Goal: Transaction & Acquisition: Purchase product/service

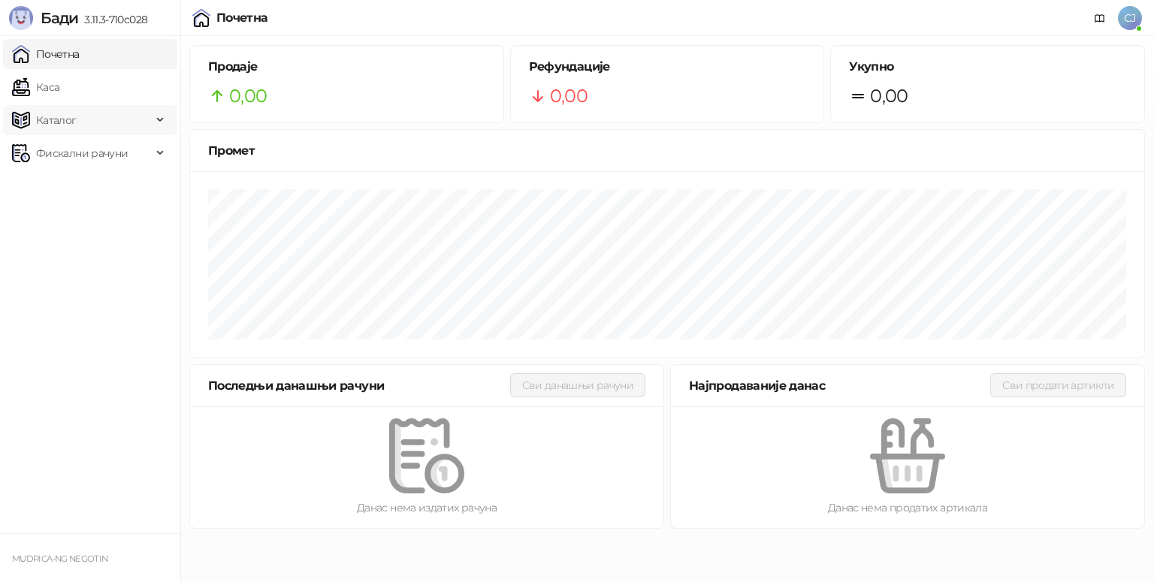
click at [76, 120] on span "Каталог" at bounding box center [82, 120] width 140 height 30
click at [105, 260] on span "Фискални рачуни" at bounding box center [82, 255] width 92 height 30
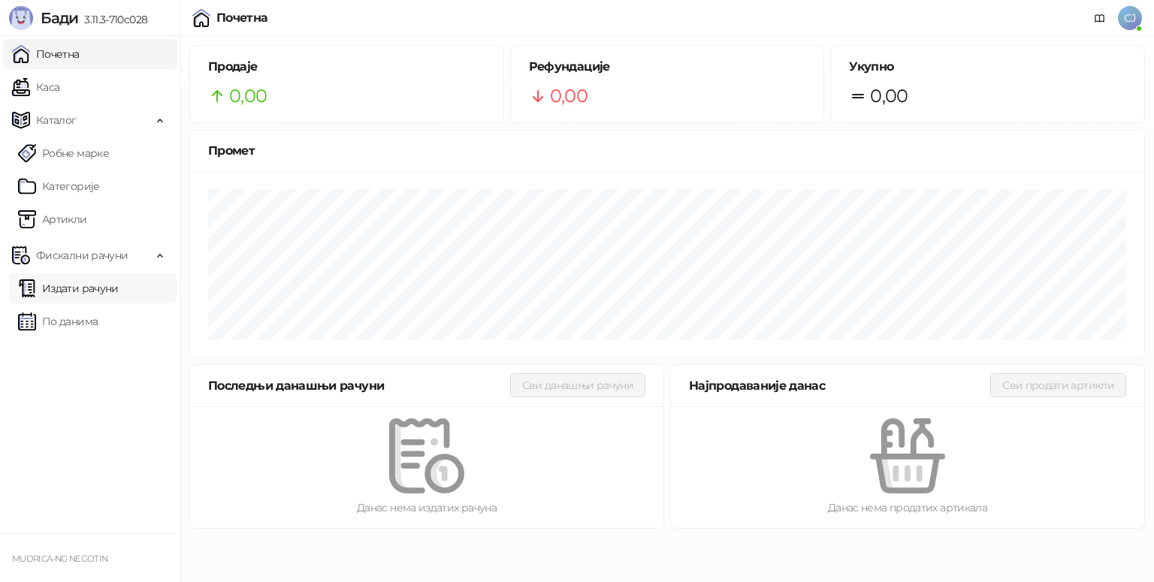
click at [80, 293] on link "Издати рачуни" at bounding box center [68, 288] width 101 height 30
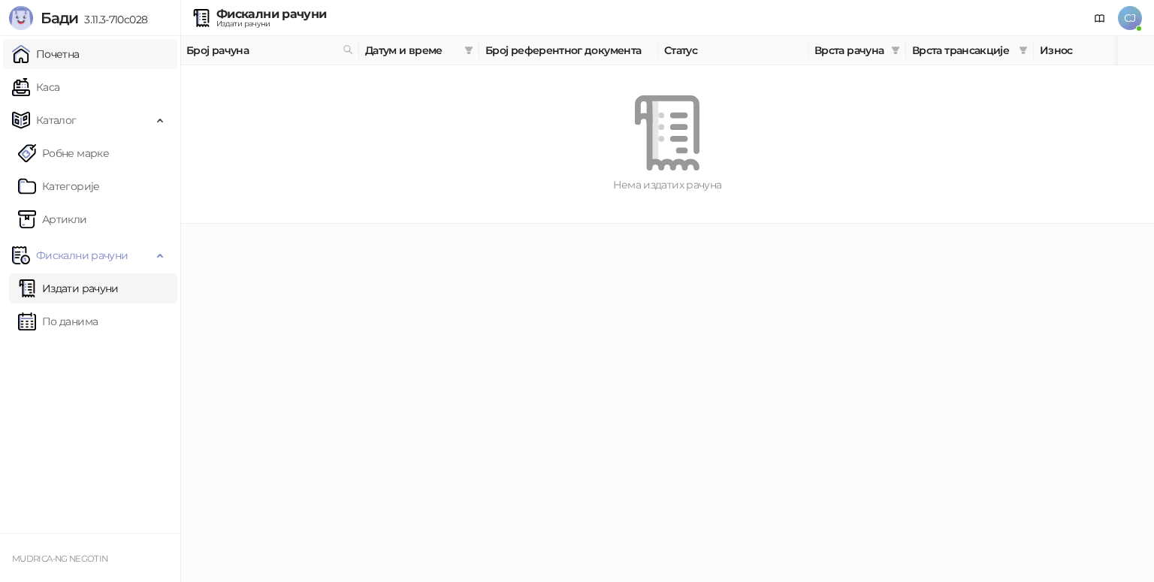
click at [80, 62] on link "Почетна" at bounding box center [46, 54] width 68 height 30
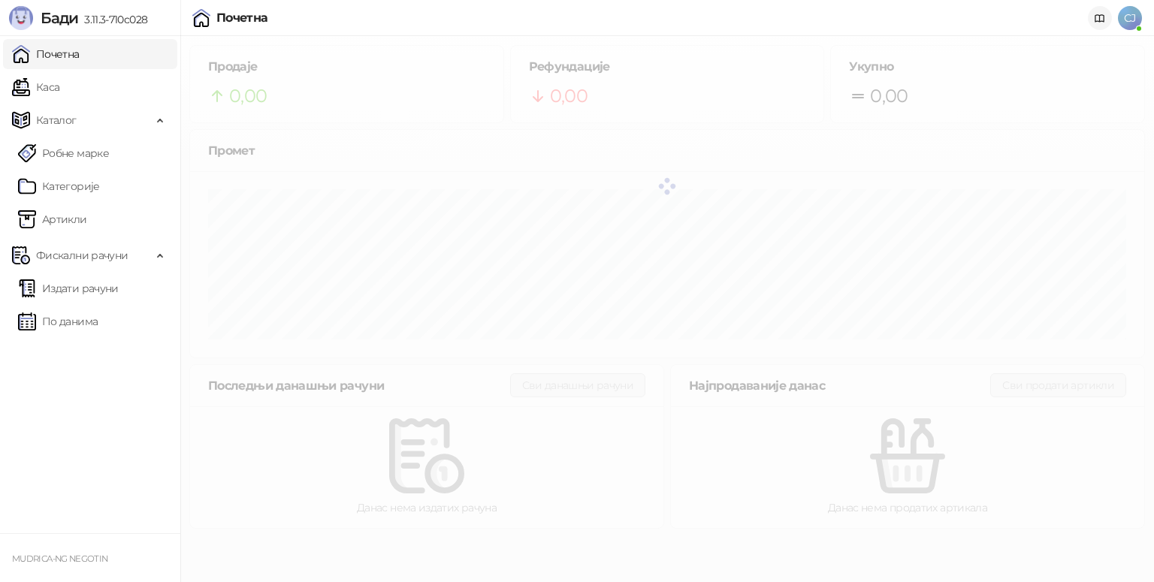
click at [1106, 17] on link at bounding box center [1100, 18] width 24 height 24
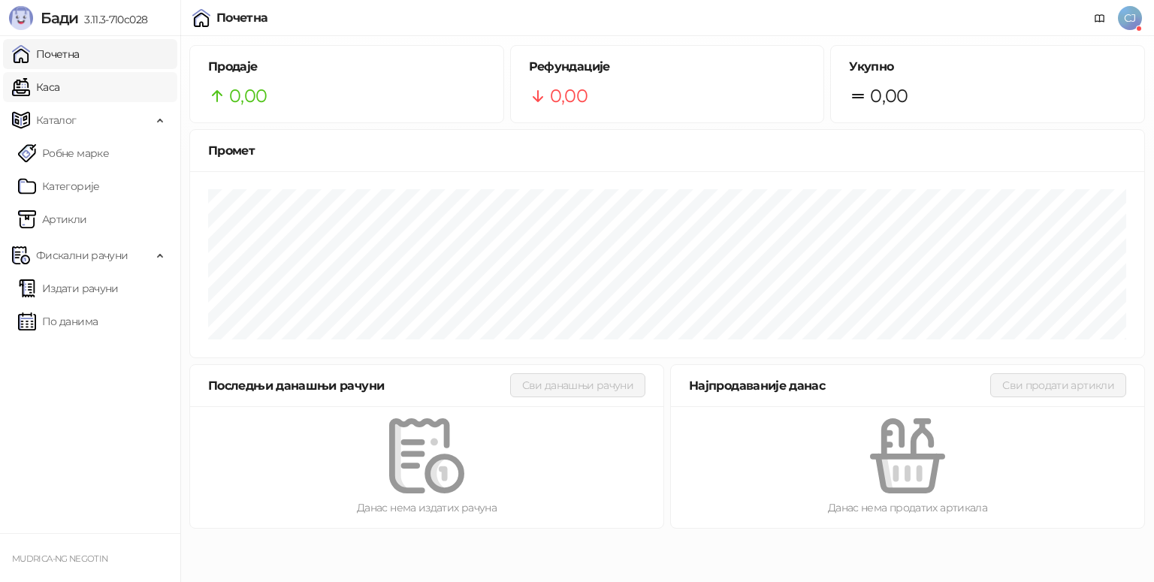
click at [51, 86] on link "Каса" at bounding box center [35, 87] width 47 height 30
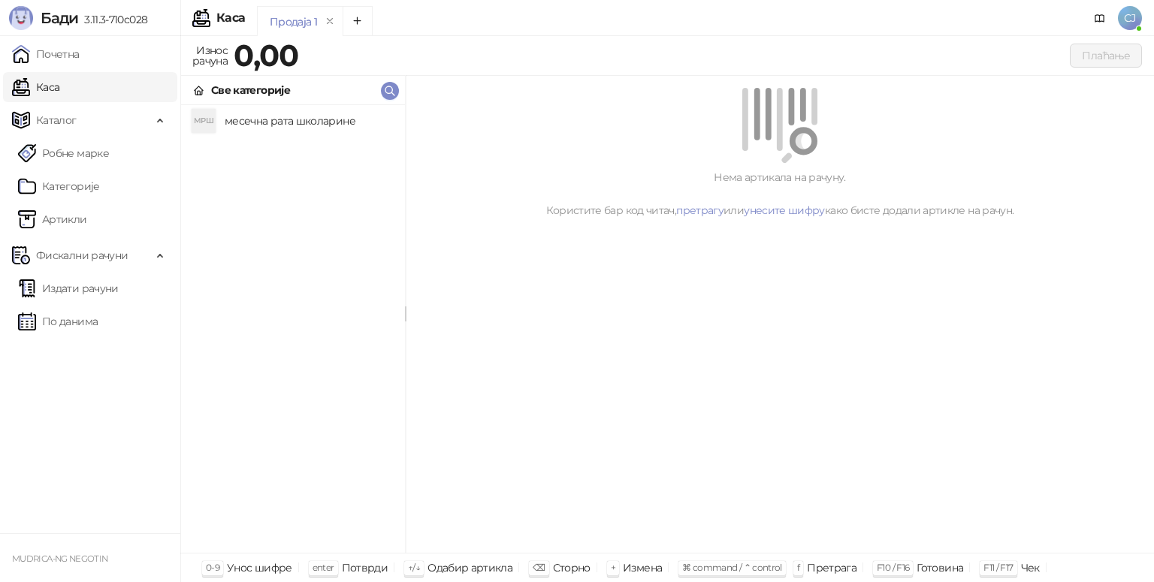
click at [258, 118] on h4 "месечна рата школарине" at bounding box center [309, 121] width 168 height 24
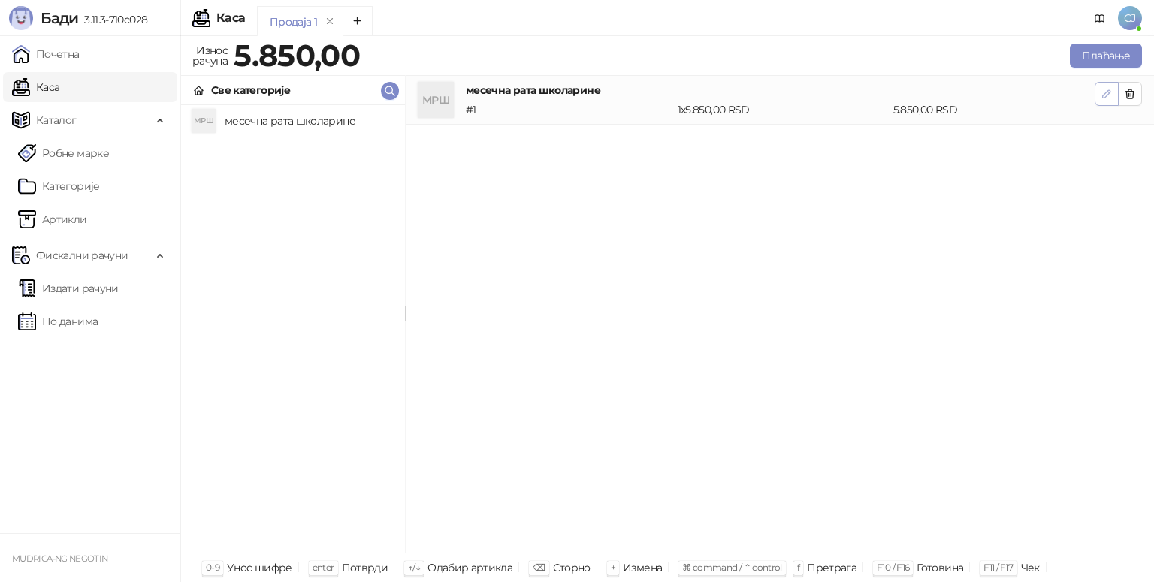
click at [1105, 95] on icon "button" at bounding box center [1107, 94] width 12 height 12
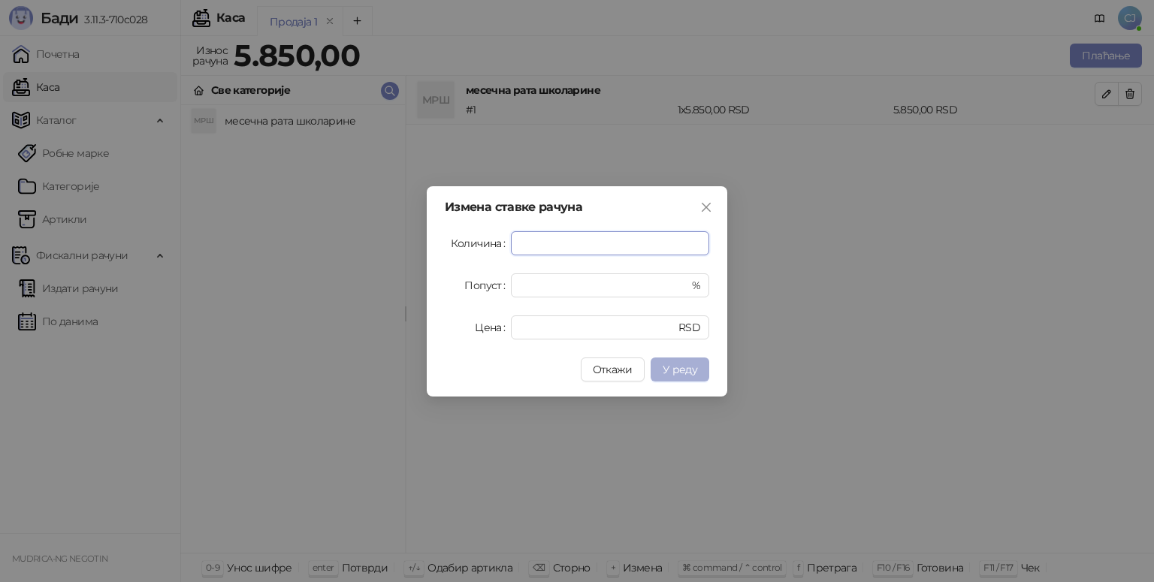
type input "*"
click at [680, 372] on span "У реду" at bounding box center [680, 370] width 35 height 14
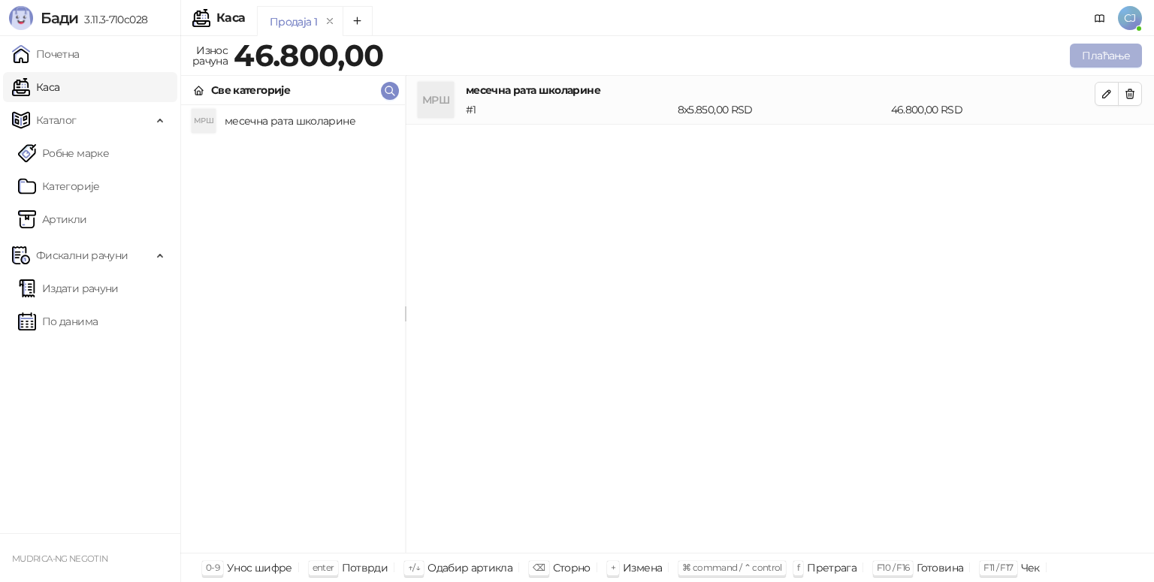
click at [1115, 50] on button "Плаћање" at bounding box center [1106, 56] width 72 height 24
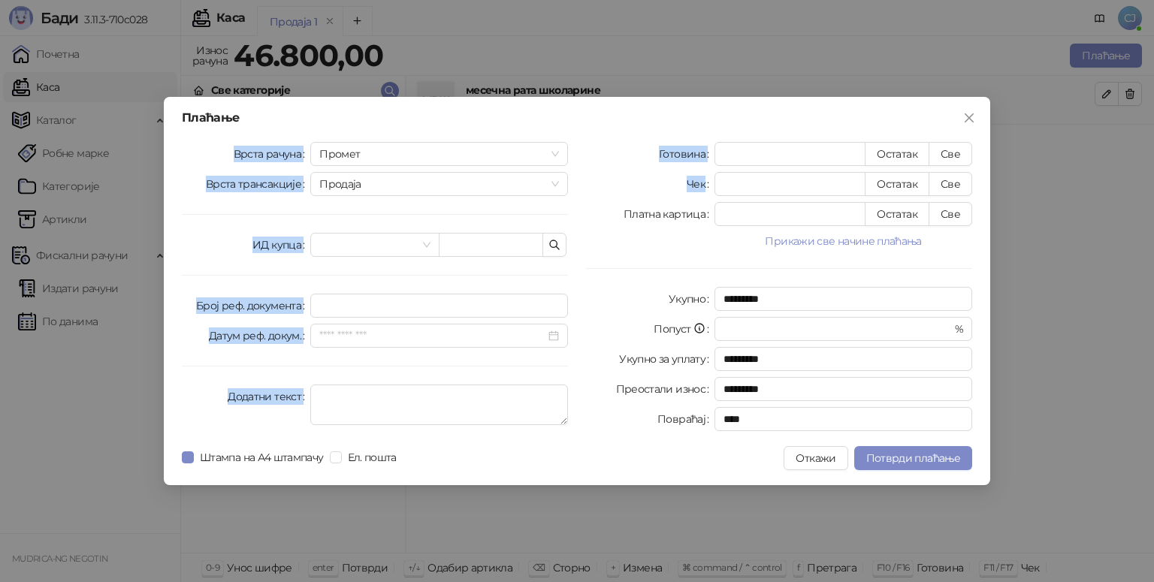
drag, startPoint x: 735, startPoint y: 106, endPoint x: 718, endPoint y: 169, distance: 65.4
click at [718, 169] on div "Плаћање Врста рачуна Промет Врста трансакције Продаја ИД купца Број реф. докуме…" at bounding box center [577, 291] width 826 height 388
click at [760, 156] on input "*" at bounding box center [790, 154] width 150 height 23
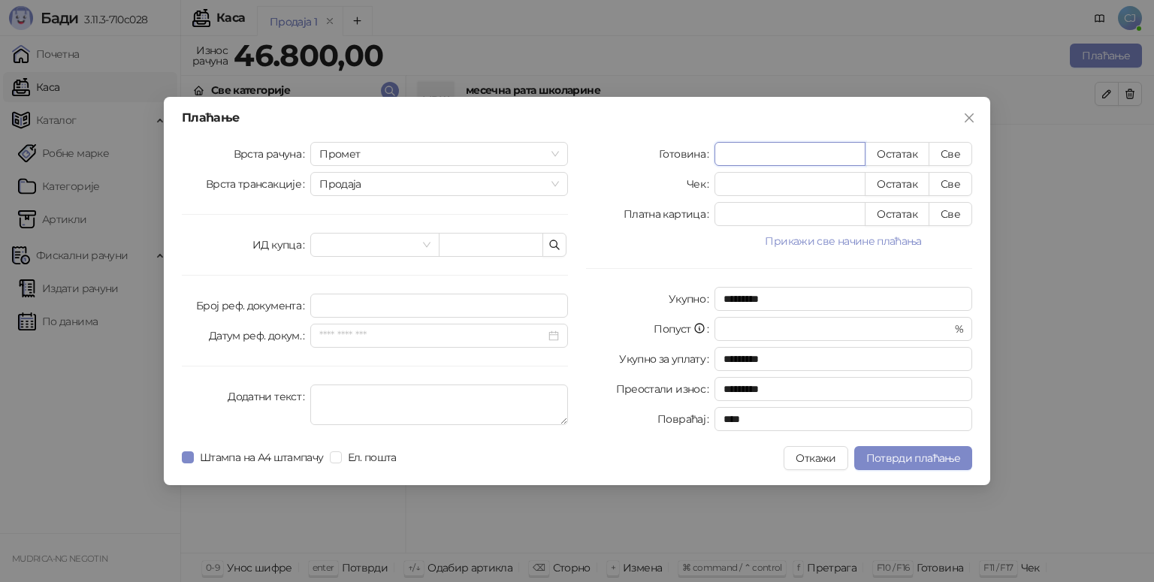
click at [763, 155] on input "*" at bounding box center [790, 154] width 150 height 23
click at [945, 154] on button "Све" at bounding box center [951, 154] width 44 height 24
type input "*****"
type input "****"
click at [901, 455] on span "Потврди плаћање" at bounding box center [913, 459] width 94 height 14
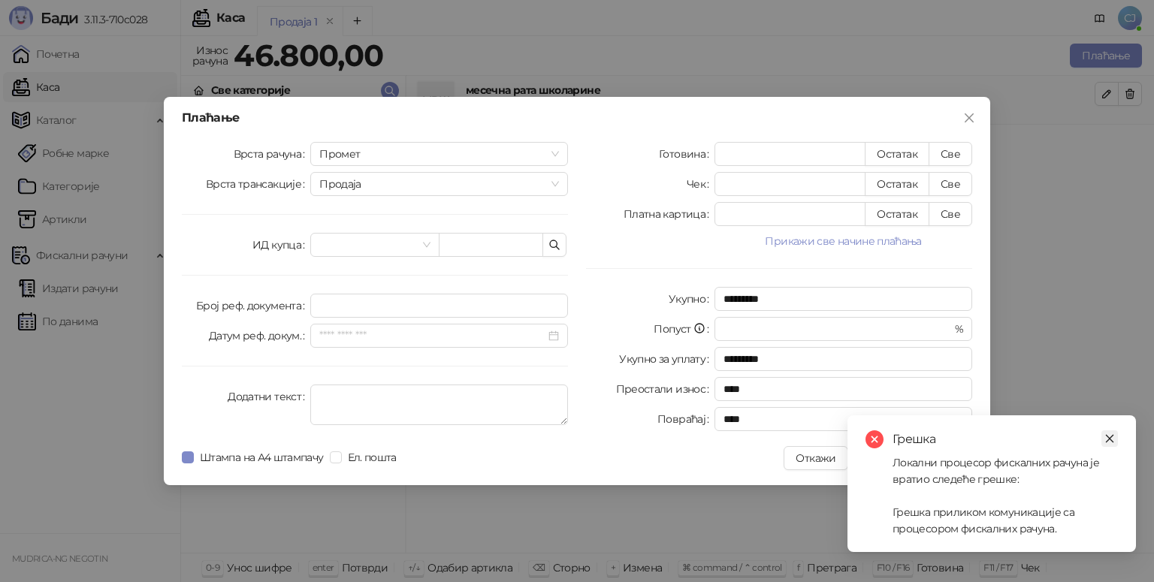
click at [1112, 436] on icon "close" at bounding box center [1110, 439] width 8 height 8
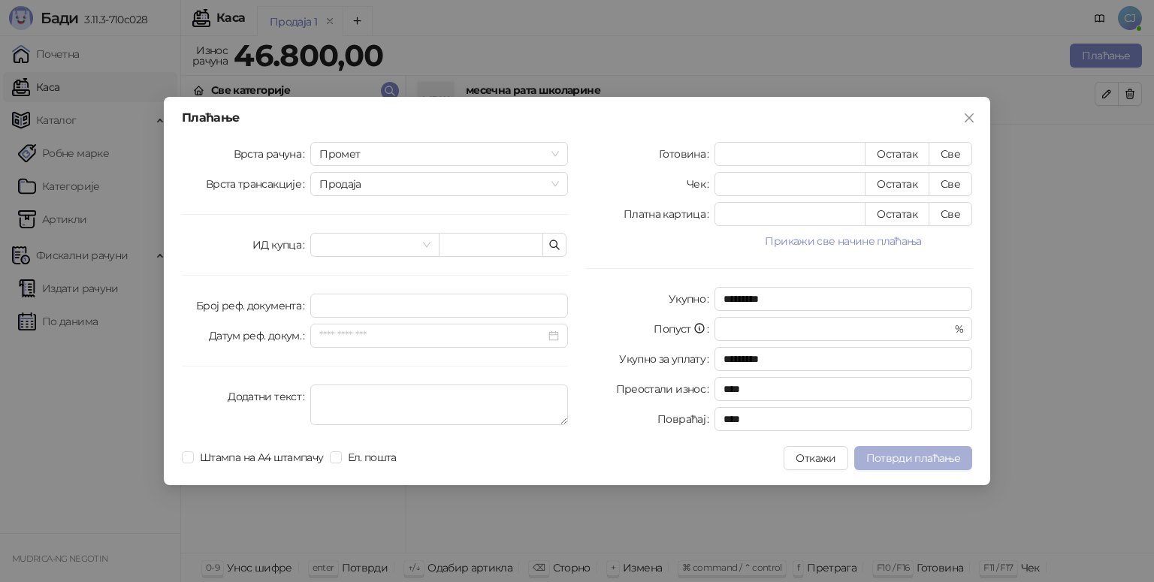
click at [905, 463] on span "Потврди плаћање" at bounding box center [913, 459] width 94 height 14
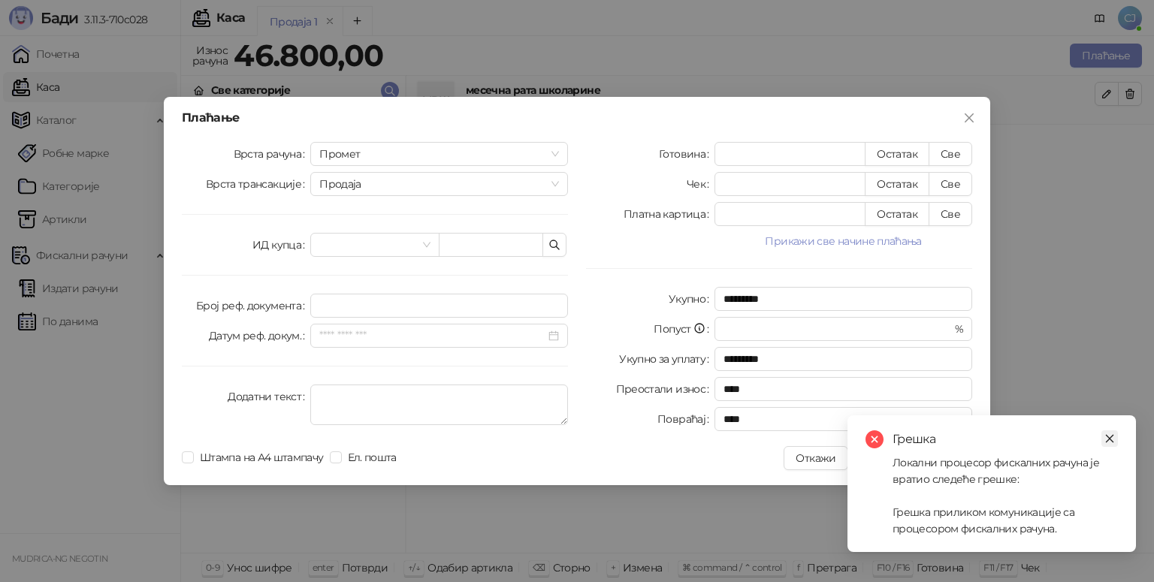
click at [1114, 437] on icon "close" at bounding box center [1109, 438] width 11 height 11
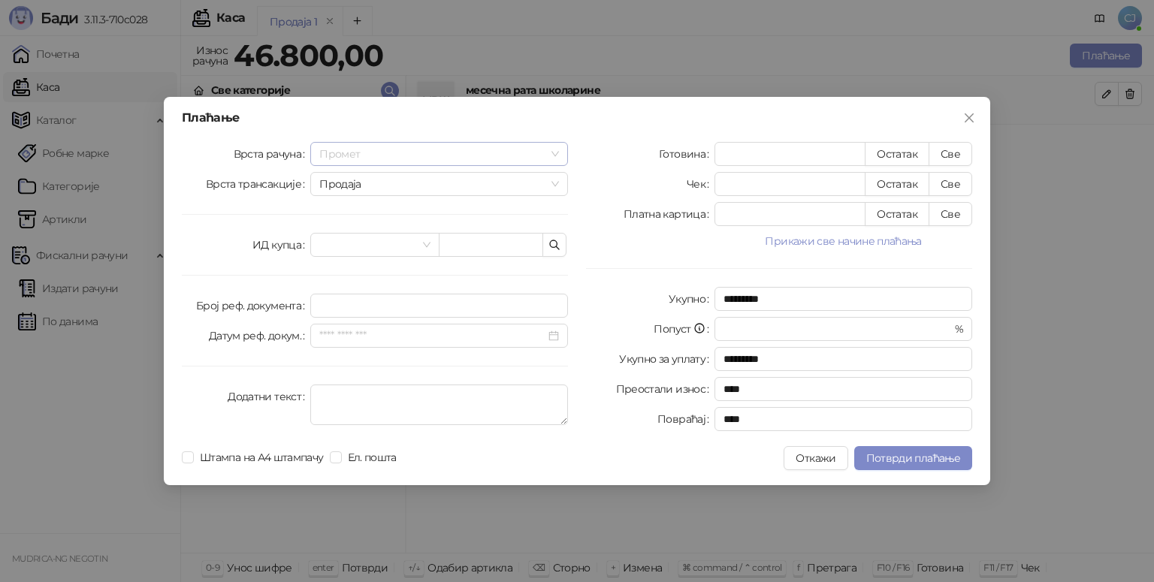
click at [554, 155] on span "Промет" at bounding box center [439, 154] width 240 height 23
click at [554, 184] on span "Продаја" at bounding box center [439, 184] width 240 height 23
click at [917, 461] on span "Потврди плаћање" at bounding box center [913, 459] width 94 height 14
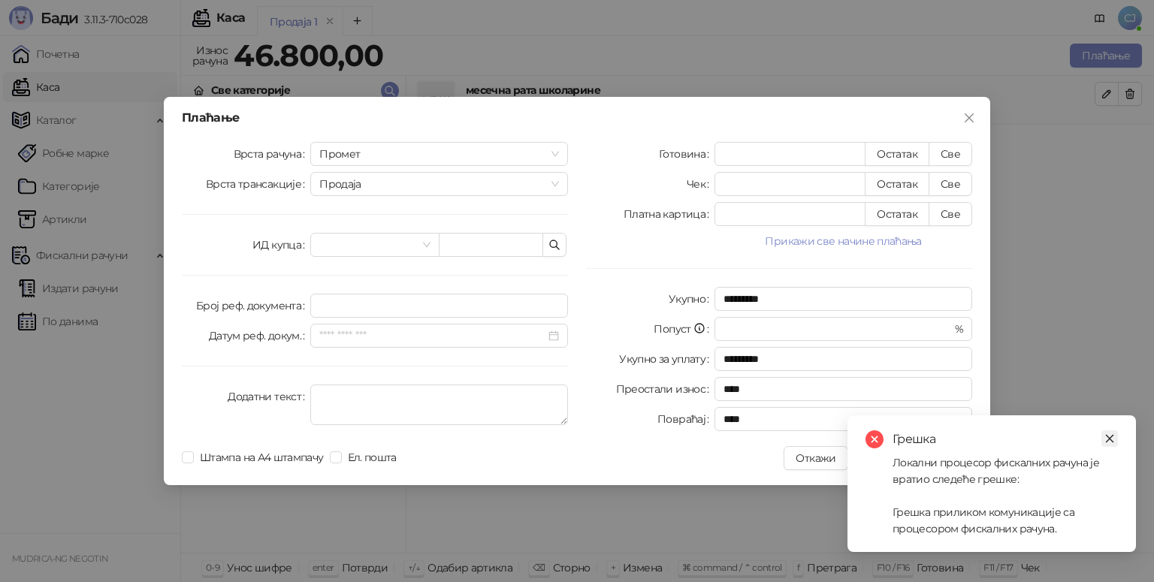
click at [1107, 442] on icon "close" at bounding box center [1109, 438] width 11 height 11
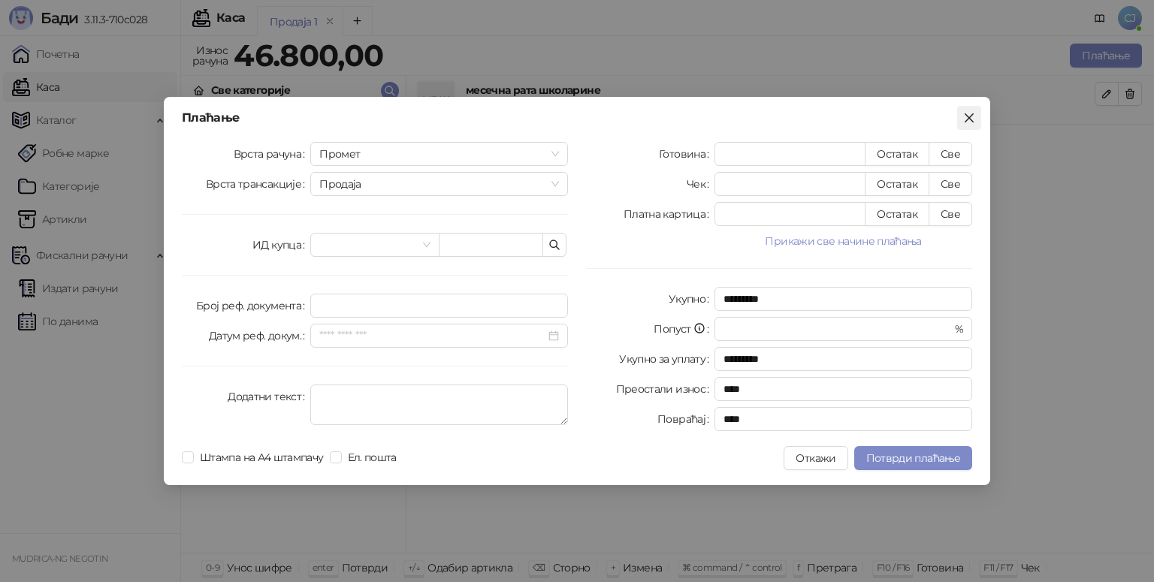
click at [974, 116] on icon "close" at bounding box center [969, 118] width 12 height 12
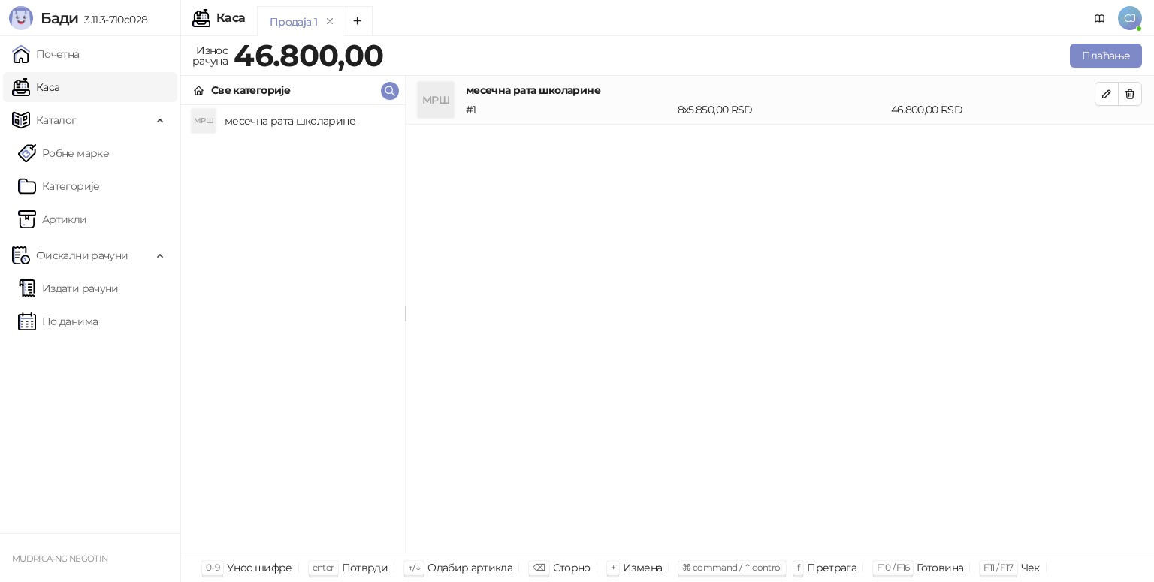
click at [986, 200] on div "МРШ месечна рата школарине # 1 8 x 5.850,00 RSD 46.800,00 RSD" at bounding box center [780, 315] width 748 height 478
click at [102, 254] on span "Фискални рачуни" at bounding box center [82, 255] width 92 height 30
click at [56, 291] on link "Издати рачуни" at bounding box center [68, 288] width 101 height 30
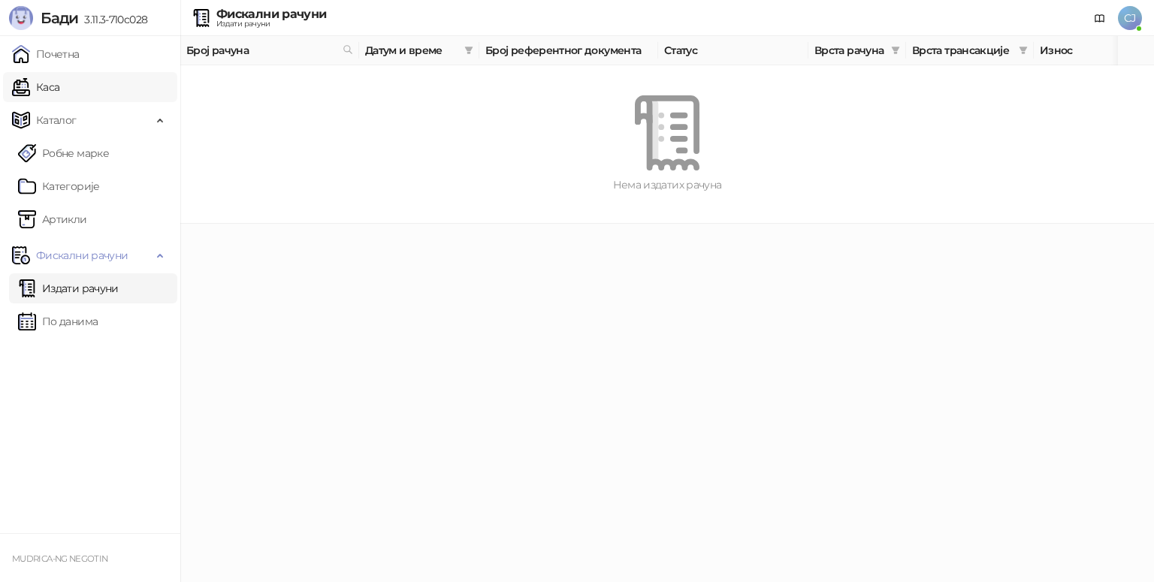
click at [35, 95] on link "Каса" at bounding box center [35, 87] width 47 height 30
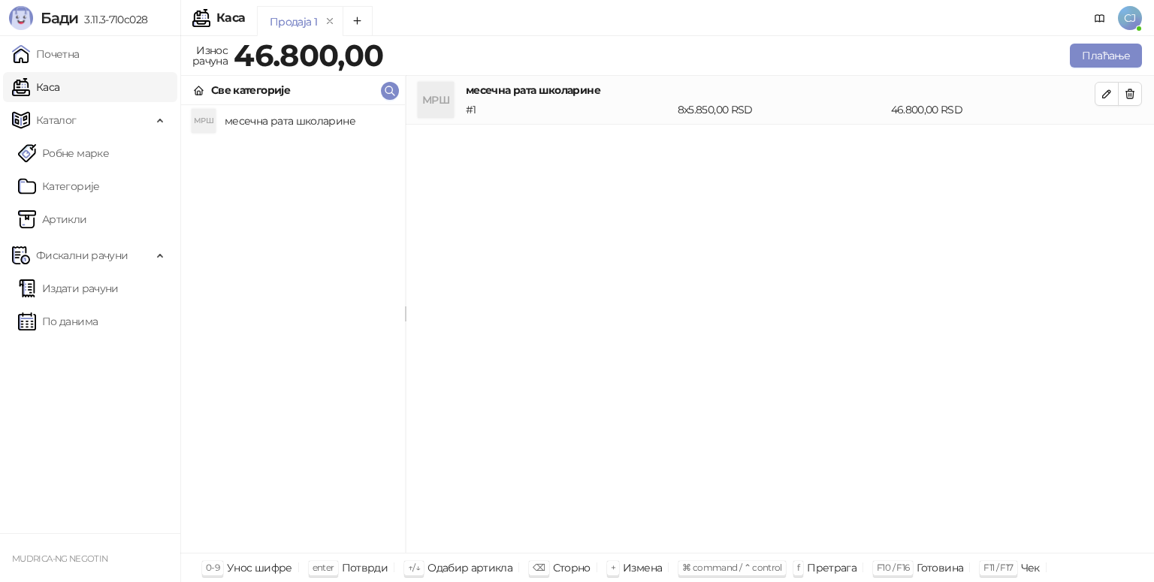
click at [1140, 23] on span "СЈ" at bounding box center [1130, 18] width 24 height 24
click at [760, 222] on div "МРШ месечна рата школарине # 1 8 x 5.850,00 RSD 46.800,00 RSD" at bounding box center [780, 315] width 748 height 478
click at [1101, 90] on icon "button" at bounding box center [1107, 94] width 12 height 12
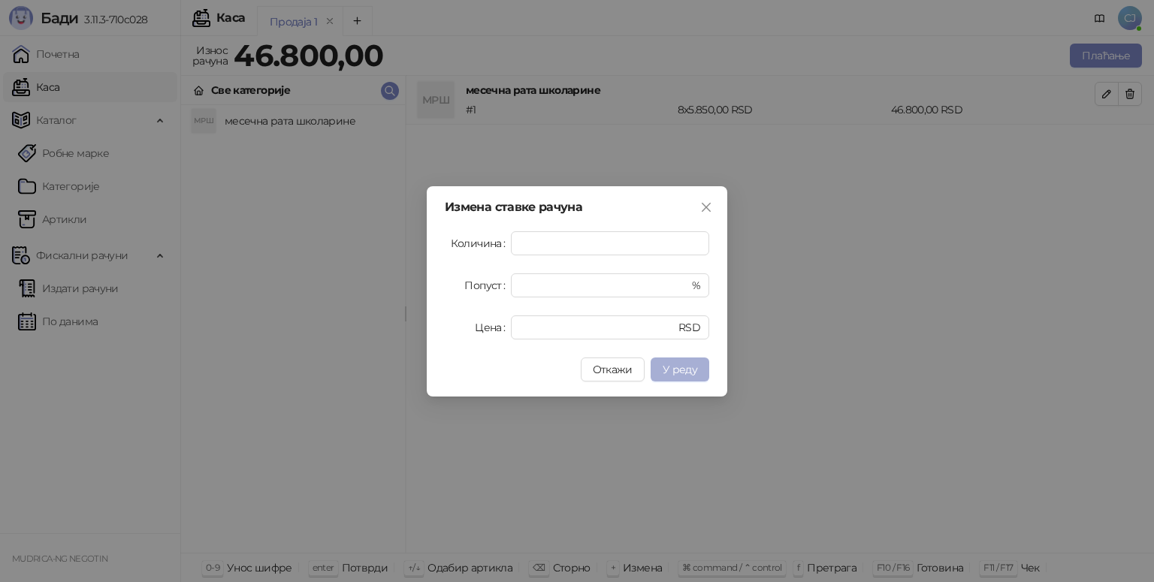
click at [679, 365] on span "У реду" at bounding box center [680, 370] width 35 height 14
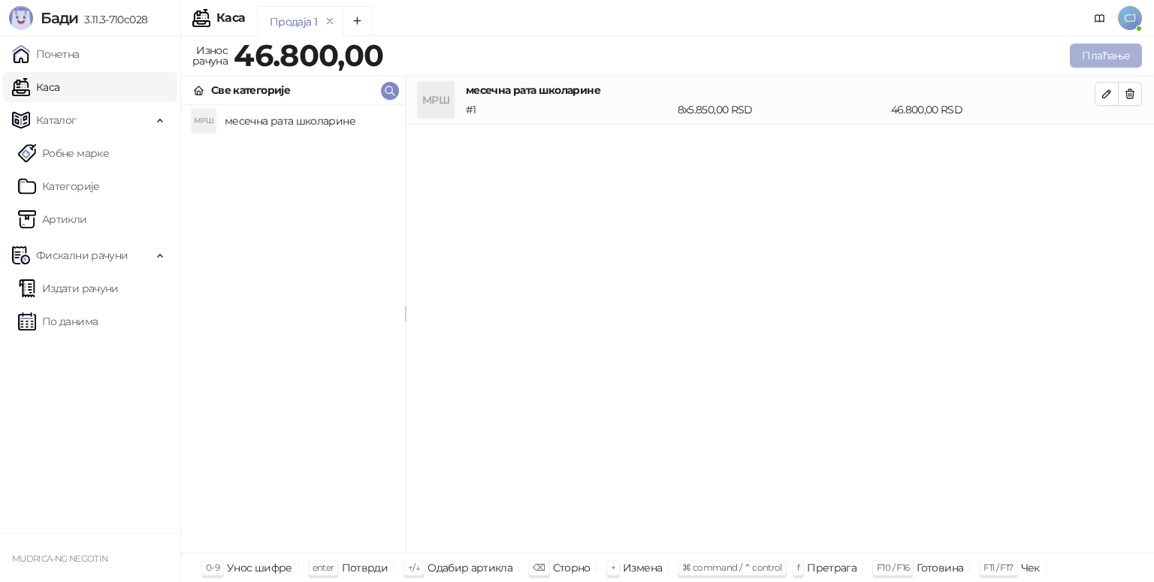
click at [1101, 53] on button "Плаћање" at bounding box center [1106, 56] width 72 height 24
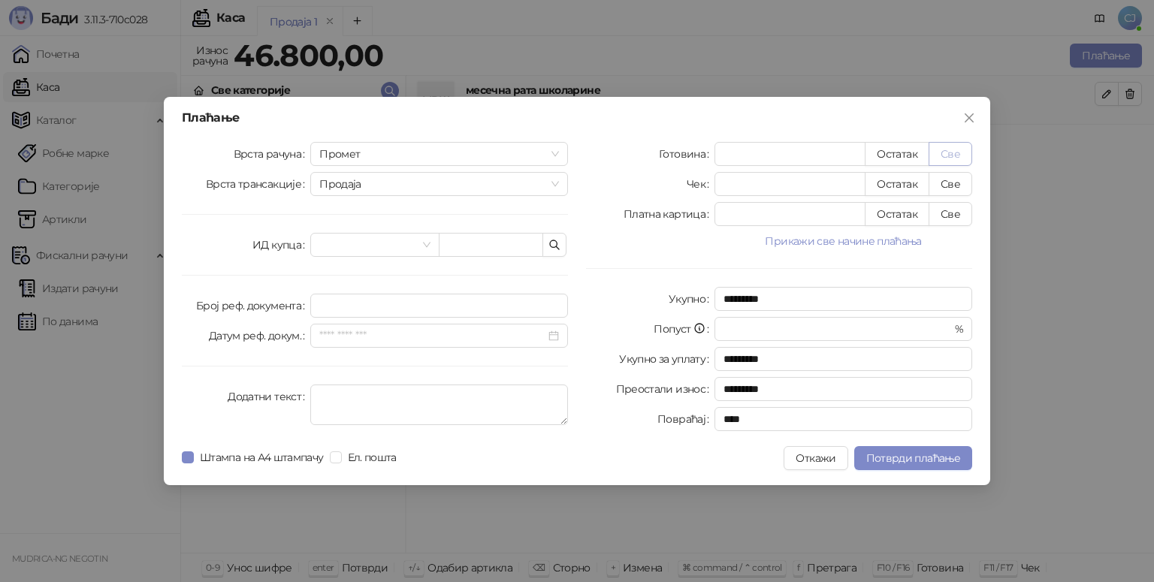
click at [959, 156] on button "Све" at bounding box center [951, 154] width 44 height 24
type input "*****"
type input "****"
click at [913, 459] on span "Потврди плаћање" at bounding box center [913, 459] width 94 height 14
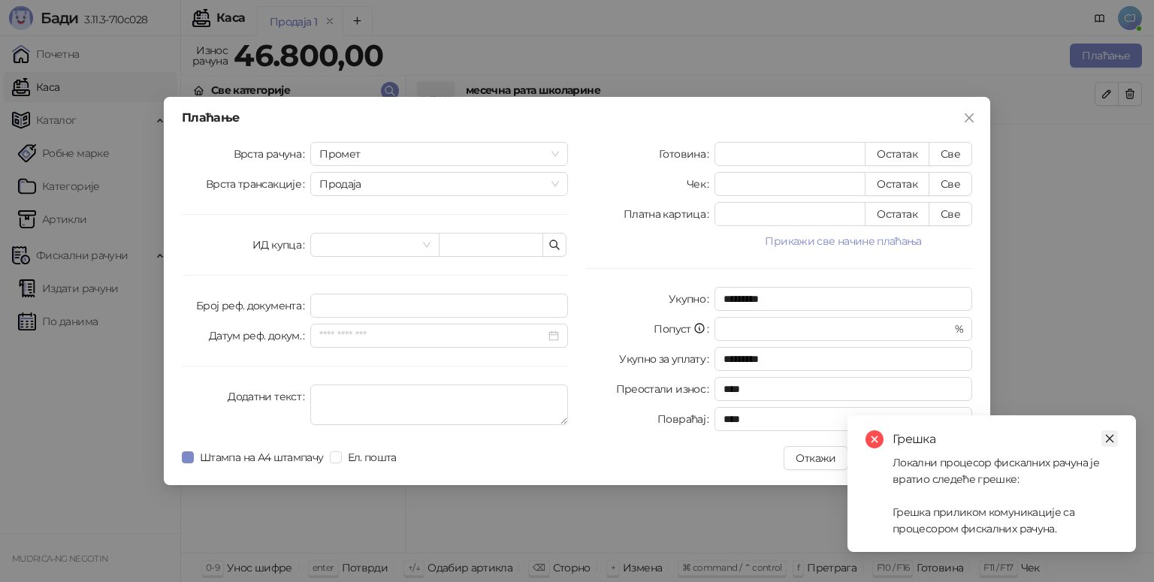
click at [1110, 439] on icon "close" at bounding box center [1110, 439] width 8 height 8
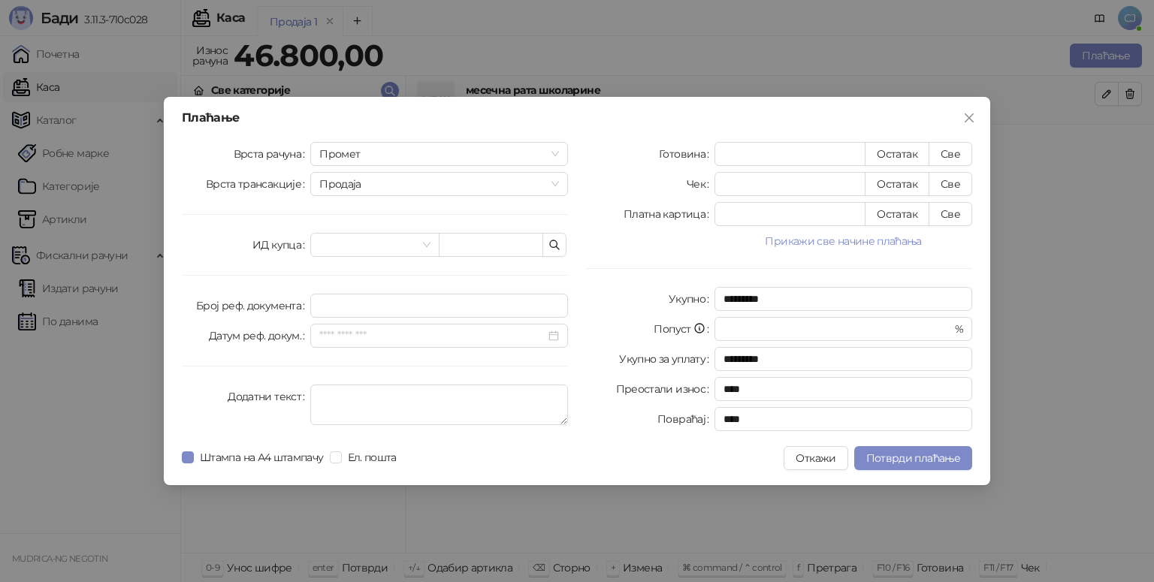
click at [1040, 523] on div "Плаћање Врста рачуна Промет Врста трансакције Продаја ИД купца Број реф. докуме…" at bounding box center [577, 291] width 1154 height 582
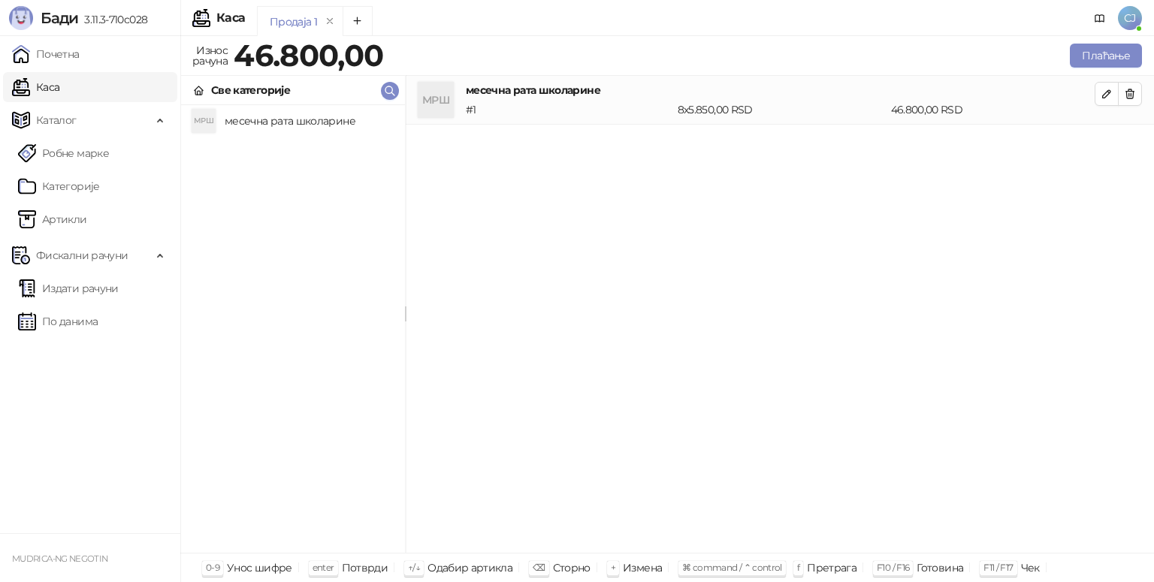
click at [1028, 519] on div "МРШ месечна рата школарине # 1 8 x 5.850,00 RSD 46.800,00 RSD" at bounding box center [780, 315] width 748 height 478
click at [1071, 434] on div "МРШ месечна рата школарине # 1 8 x 5.850,00 RSD 46.800,00 RSD" at bounding box center [780, 315] width 748 height 478
click at [1024, 403] on div "МРШ месечна рата школарине # 1 8 x 5.850,00 RSD 46.800,00 RSD" at bounding box center [780, 315] width 748 height 478
click at [796, 455] on div "МРШ месечна рата школарине # 1 8 x 5.850,00 RSD 46.800,00 RSD" at bounding box center [780, 315] width 748 height 478
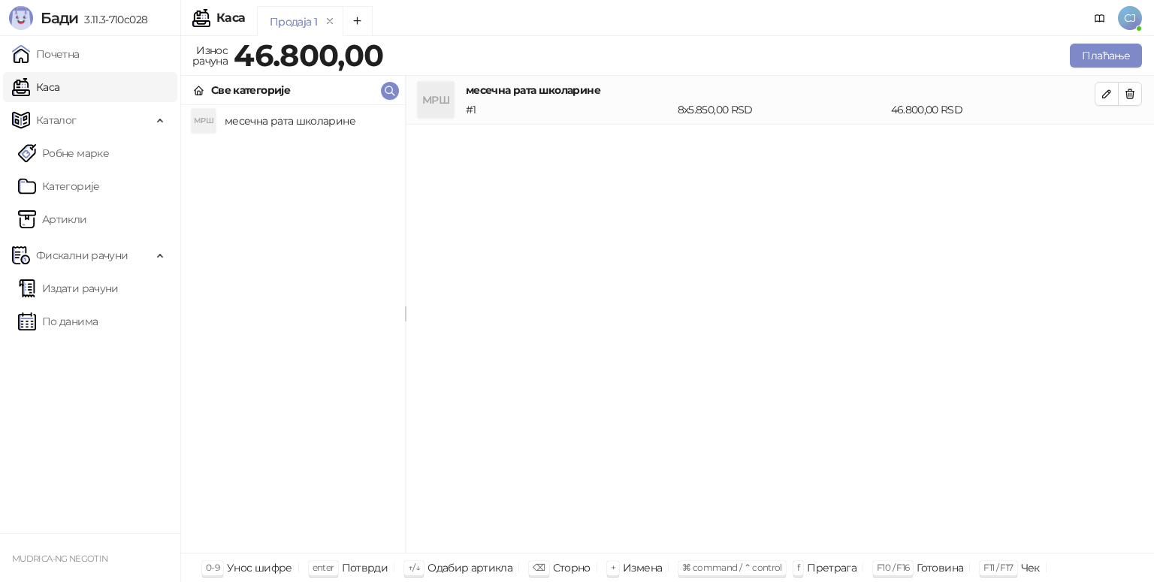
click at [951, 497] on div "МРШ месечна рата школарине # 1 8 x 5.850,00 RSD 46.800,00 RSD" at bounding box center [780, 315] width 748 height 478
click at [775, 486] on div "МРШ месечна рата школарине # 1 8 x 5.850,00 RSD 46.800,00 RSD" at bounding box center [780, 315] width 748 height 478
click at [1060, 463] on div "МРШ месечна рата школарине # 1 8 x 5.850,00 RSD 46.800,00 RSD" at bounding box center [780, 315] width 748 height 478
click at [979, 476] on div "МРШ месечна рата школарине # 1 8 x 5.850,00 RSD 46.800,00 RSD" at bounding box center [780, 315] width 748 height 478
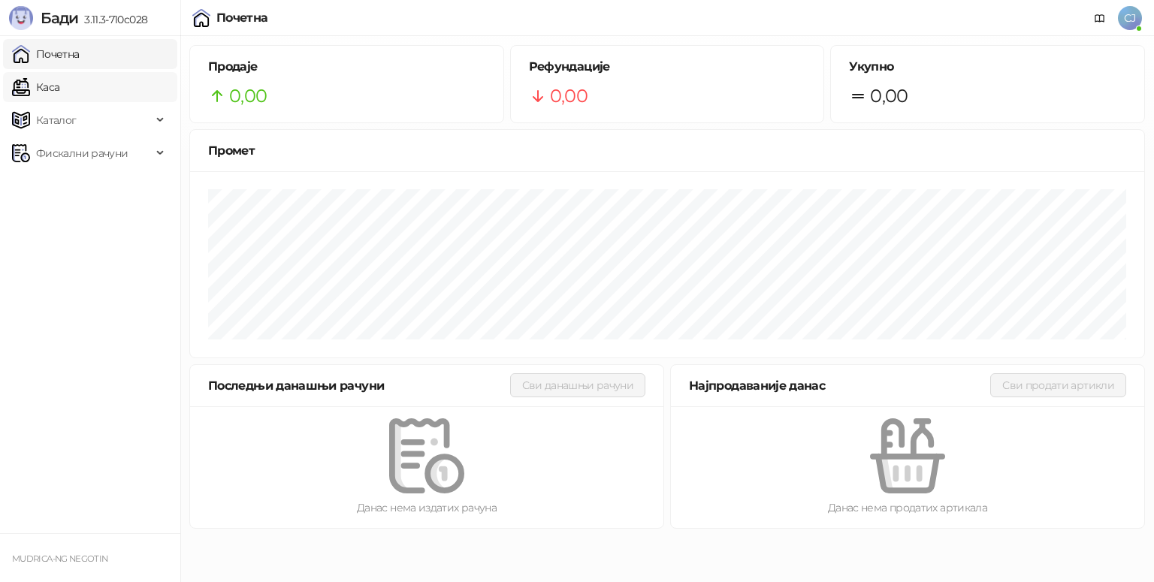
click at [59, 89] on link "Каса" at bounding box center [35, 87] width 47 height 30
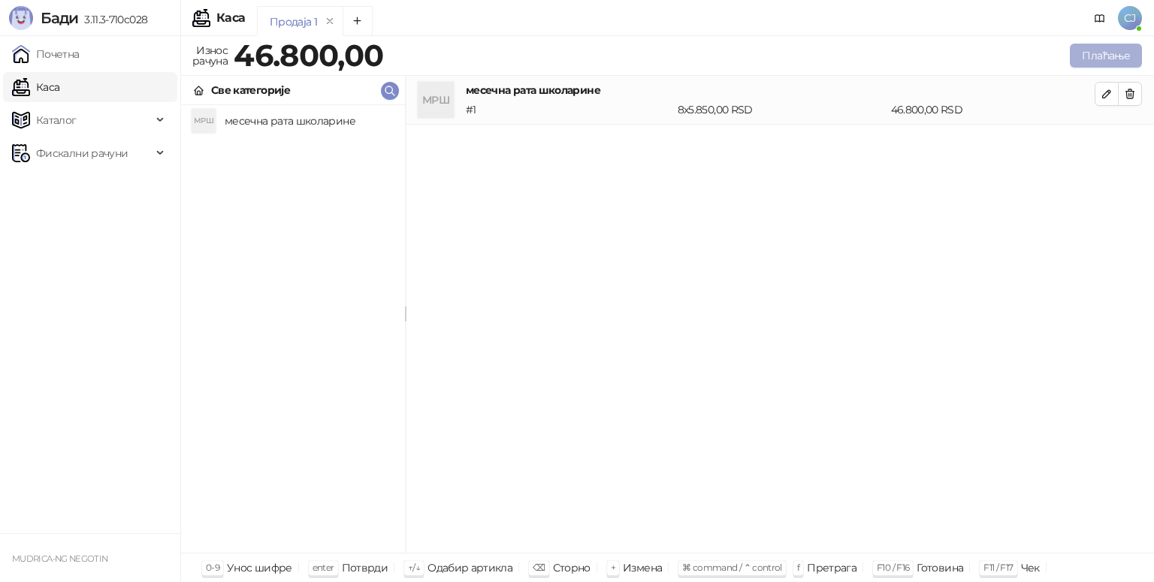
click at [1102, 53] on button "Плаћање" at bounding box center [1106, 56] width 72 height 24
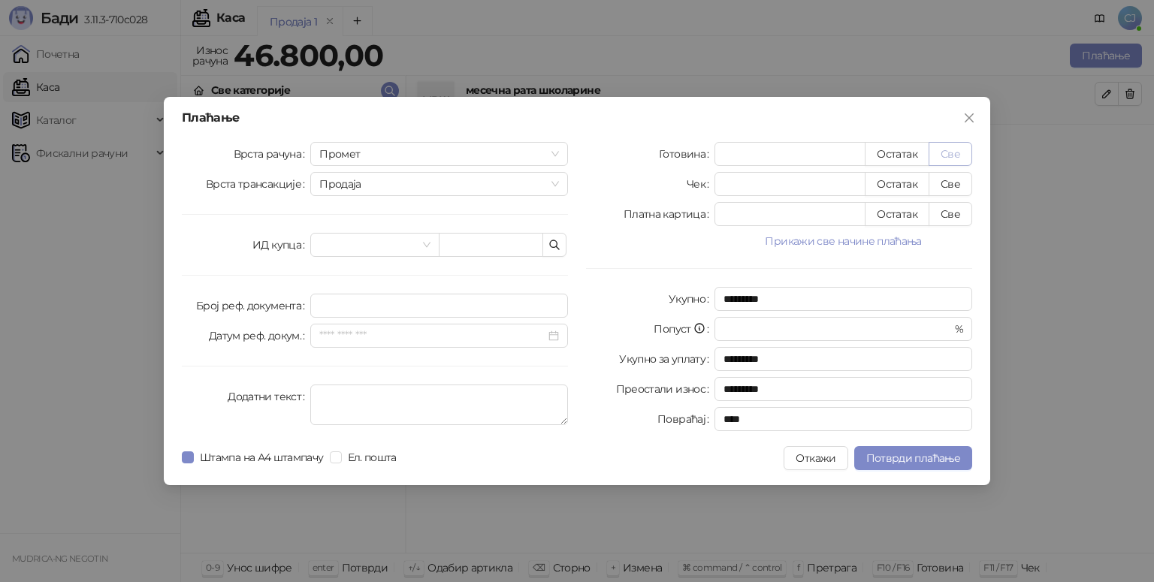
click at [953, 150] on button "Све" at bounding box center [951, 154] width 44 height 24
type input "*****"
type input "****"
click at [908, 460] on span "Потврди плаћање" at bounding box center [913, 459] width 94 height 14
click at [825, 458] on button "Откажи" at bounding box center [816, 458] width 64 height 24
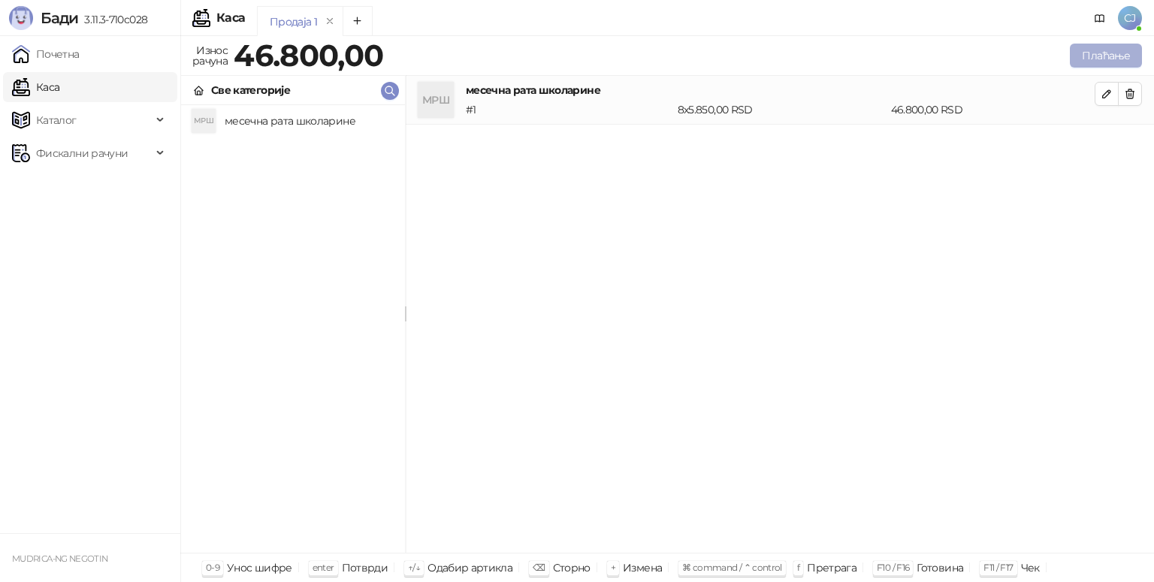
click at [1121, 62] on button "Плаћање" at bounding box center [1106, 56] width 72 height 24
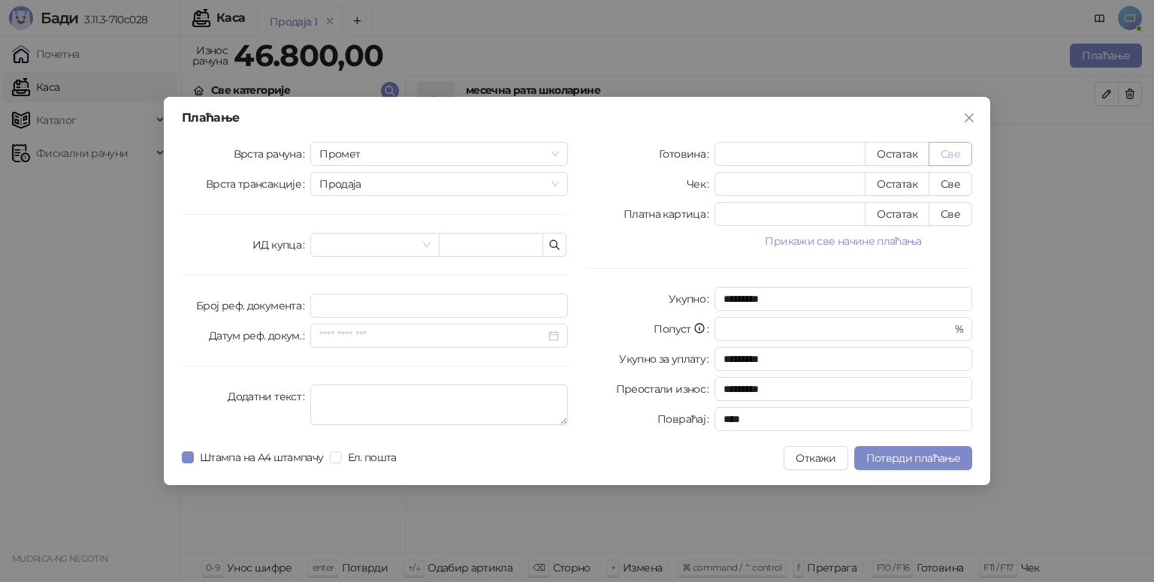
click at [944, 155] on button "Све" at bounding box center [951, 154] width 44 height 24
type input "*****"
type input "****"
click at [902, 467] on button "Потврди плаћање" at bounding box center [913, 458] width 118 height 24
click at [751, 119] on div "Плаћање" at bounding box center [577, 118] width 790 height 12
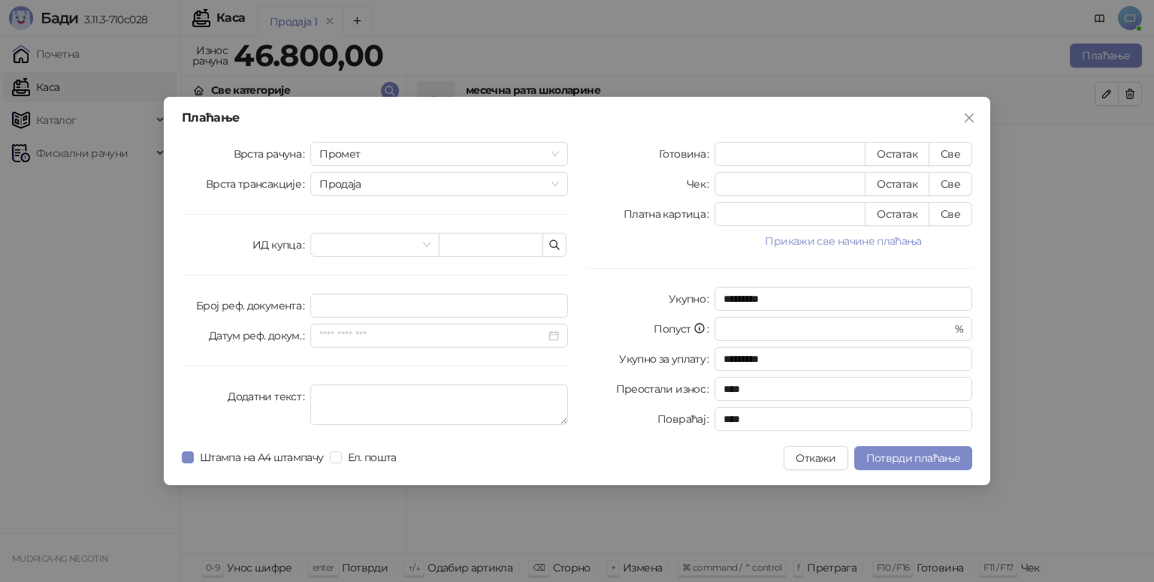
click at [1073, 175] on div "Плаћање Врста рачуна Промет Врста трансакције Продаја ИД купца Број реф. докуме…" at bounding box center [577, 291] width 1154 height 582
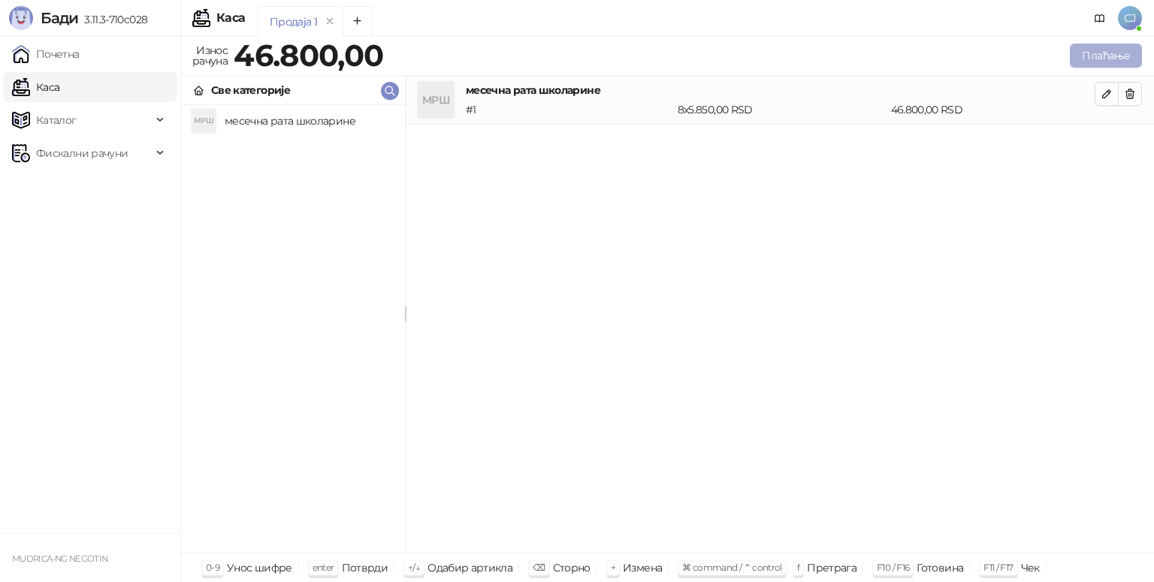
click at [1098, 57] on button "Плаћање" at bounding box center [1106, 56] width 72 height 24
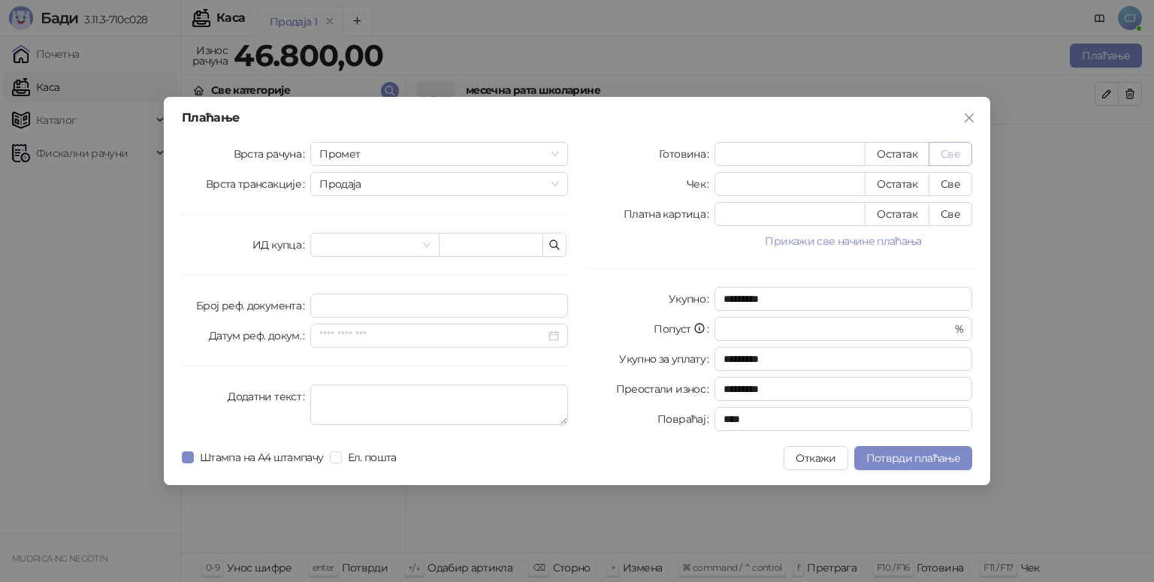
click at [943, 152] on button "Све" at bounding box center [951, 154] width 44 height 24
type input "*****"
type input "****"
click at [888, 455] on span "Потврди плаћање" at bounding box center [913, 459] width 94 height 14
click at [966, 117] on icon "close" at bounding box center [969, 118] width 12 height 12
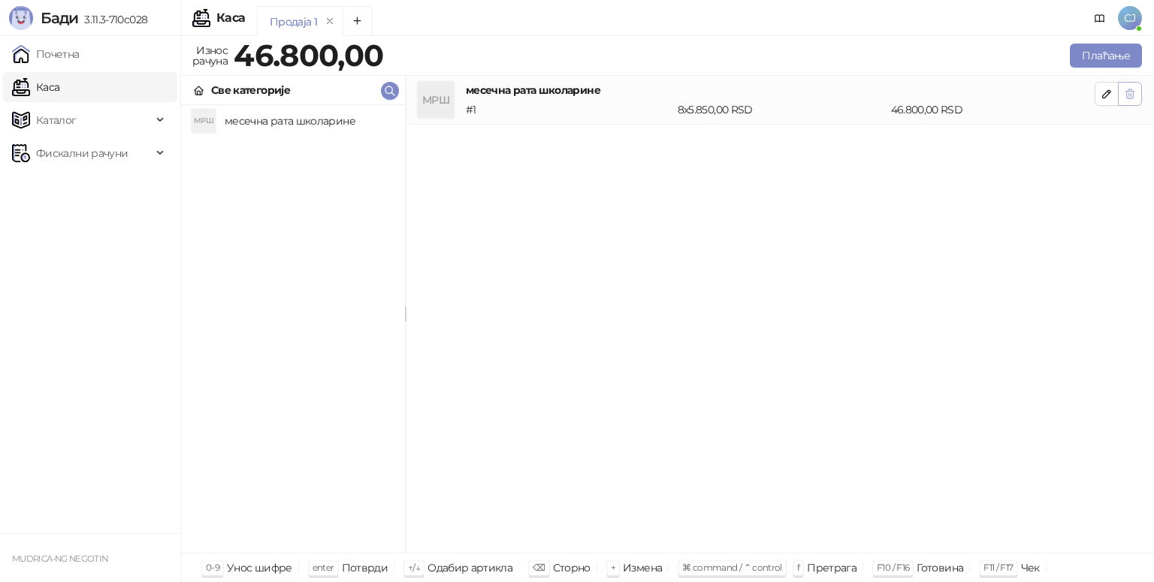
click at [1125, 97] on icon "button" at bounding box center [1130, 94] width 12 height 12
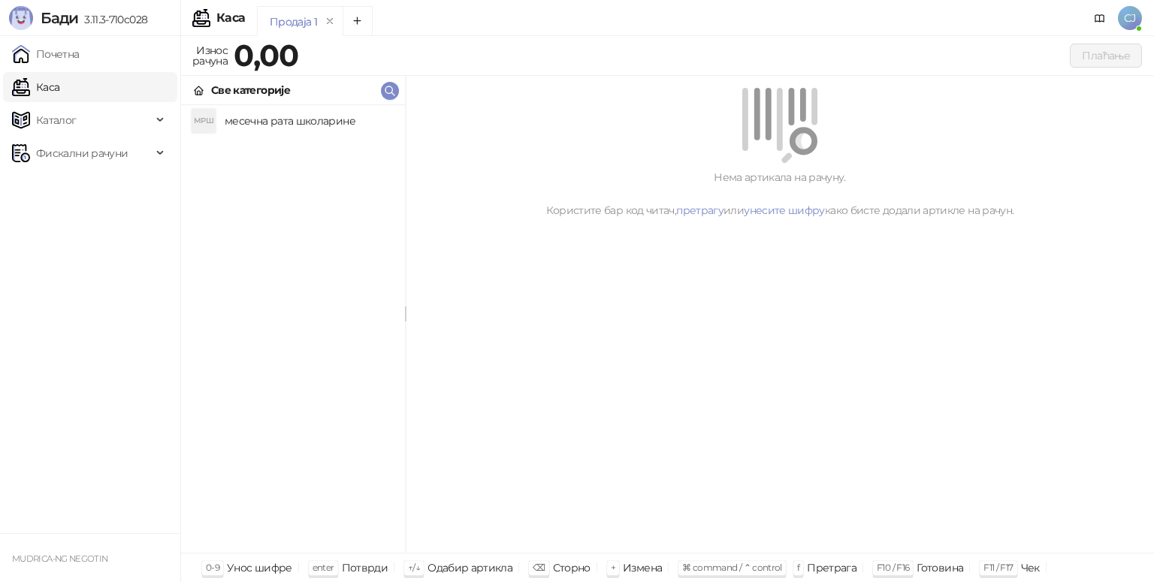
click at [725, 355] on div "Нема артикала на рачуну. Користите бар код читач, претрагу или унесите шифру ка…" at bounding box center [780, 315] width 748 height 478
